Goal: Task Accomplishment & Management: Manage account settings

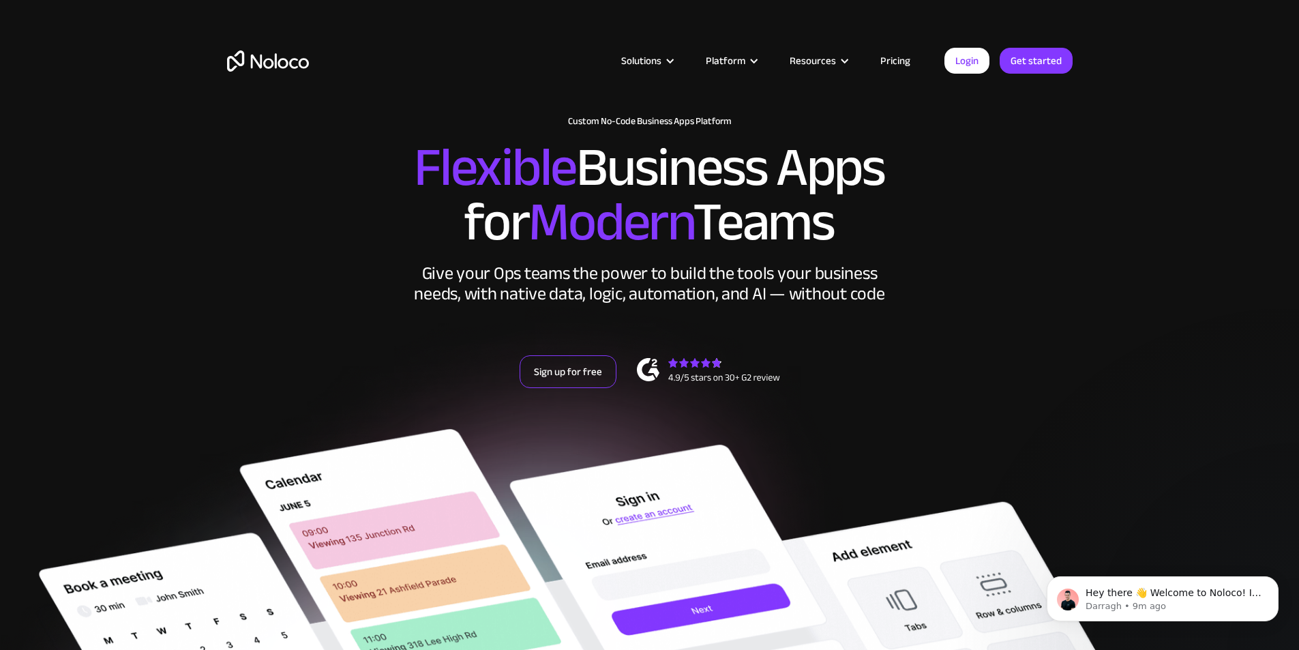
click at [579, 388] on link "Sign up for free" at bounding box center [568, 371] width 97 height 33
click at [966, 57] on link "Login" at bounding box center [966, 61] width 45 height 26
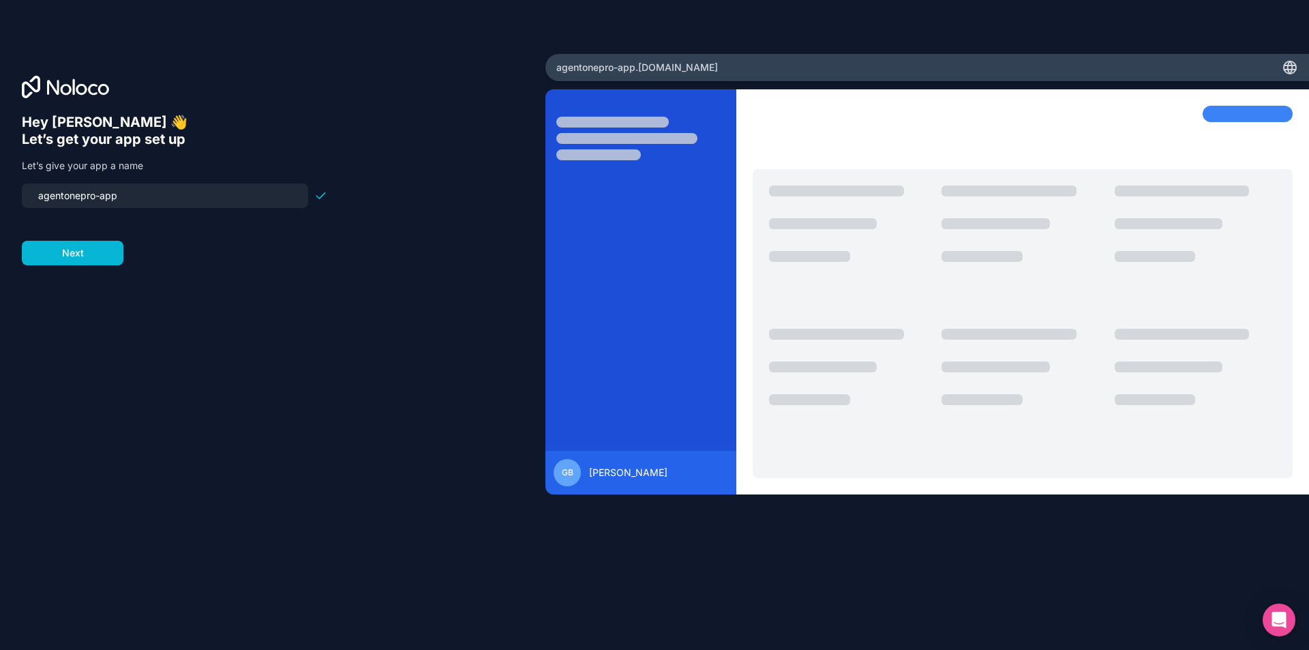
click at [153, 196] on input "agentonepro-app" at bounding box center [165, 195] width 270 height 19
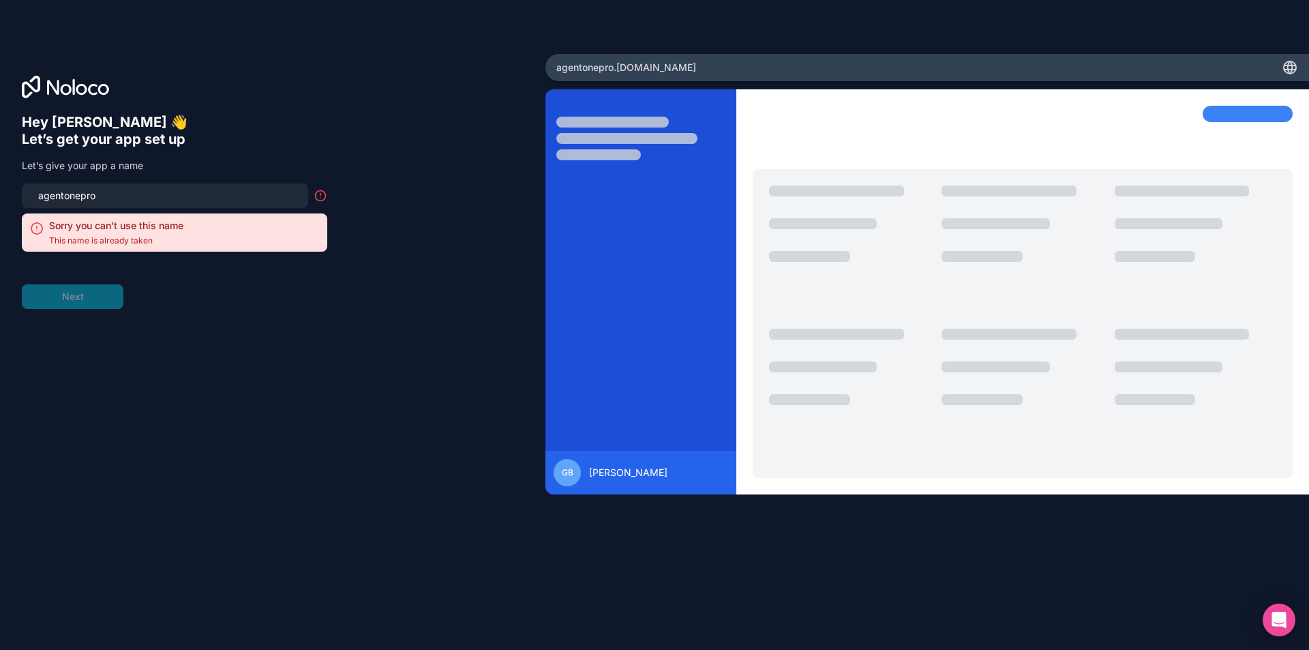
type input "agentonepro"
click at [189, 139] on h6 "Let’s get your app set up" at bounding box center [174, 139] width 305 height 17
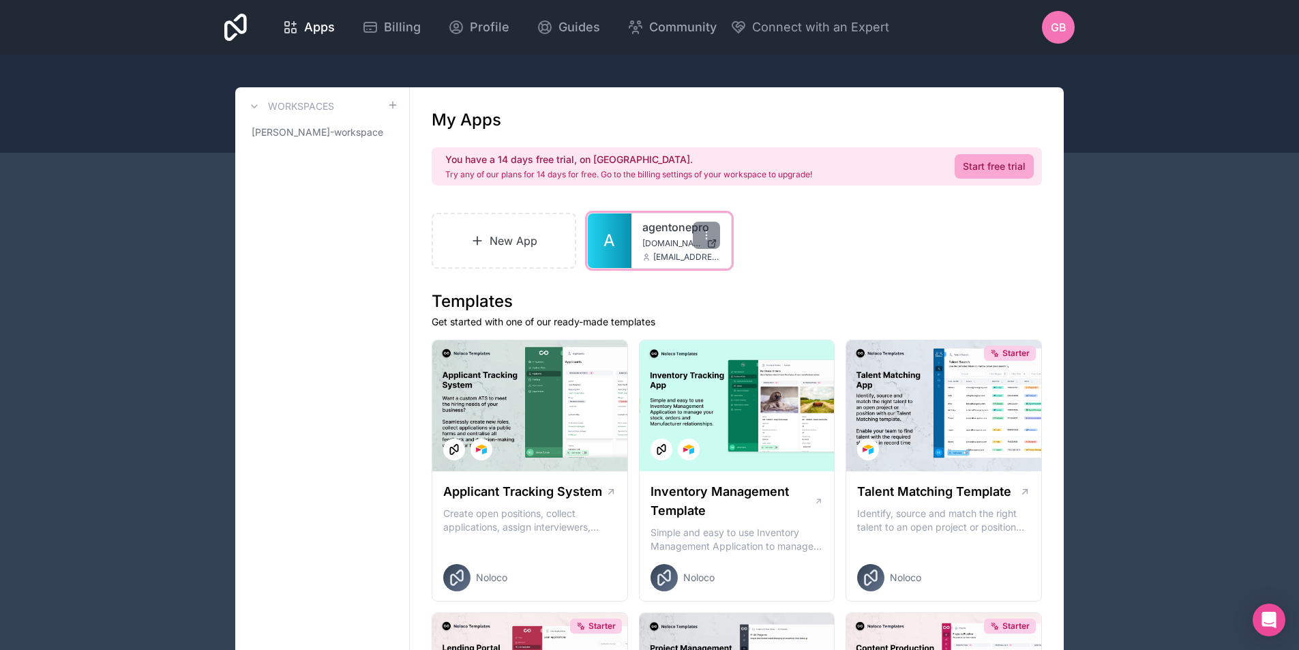
click at [672, 230] on link "agentonepro" at bounding box center [681, 227] width 78 height 16
